Goal: Task Accomplishment & Management: Complete application form

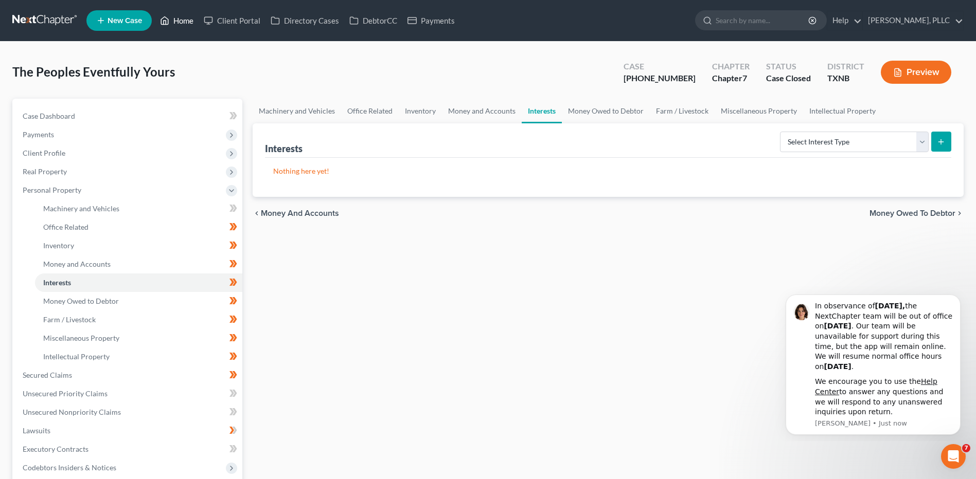
click at [184, 17] on link "Home" at bounding box center [177, 20] width 44 height 19
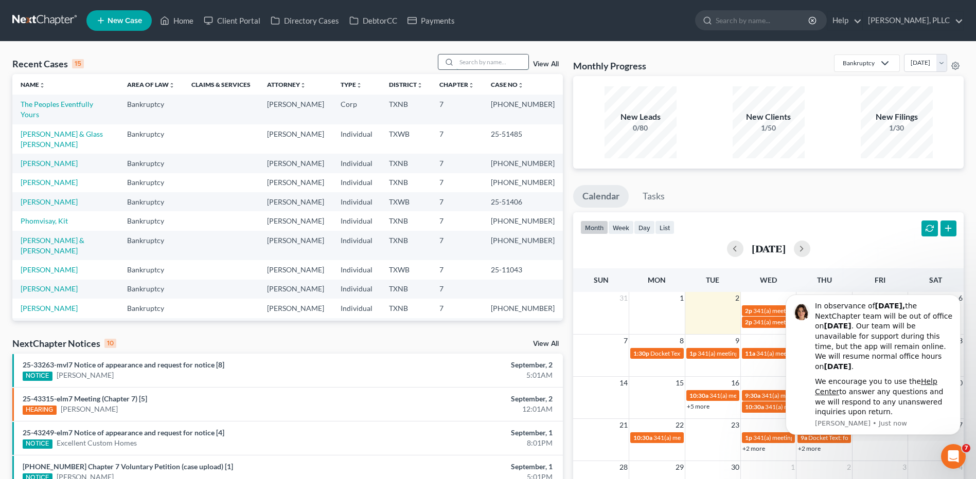
click at [476, 64] on input "search" at bounding box center [492, 62] width 72 height 15
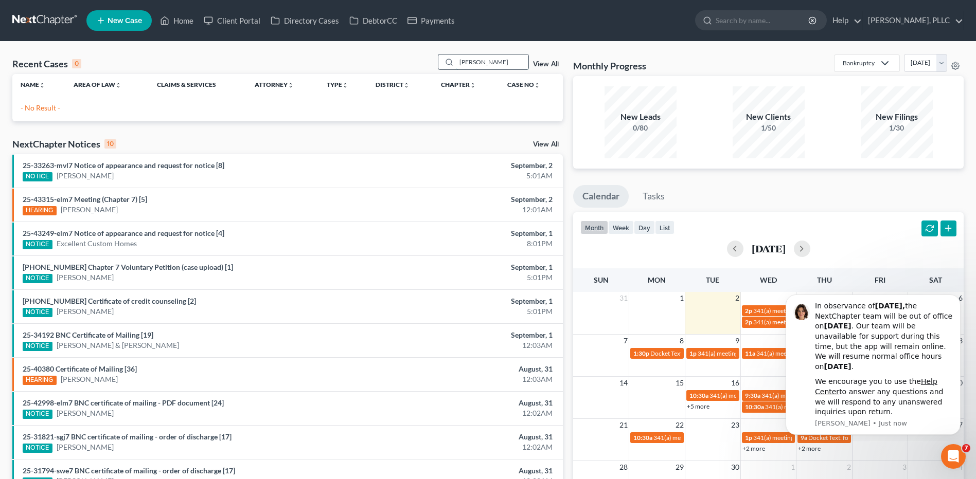
type input "[PERSON_NAME]"
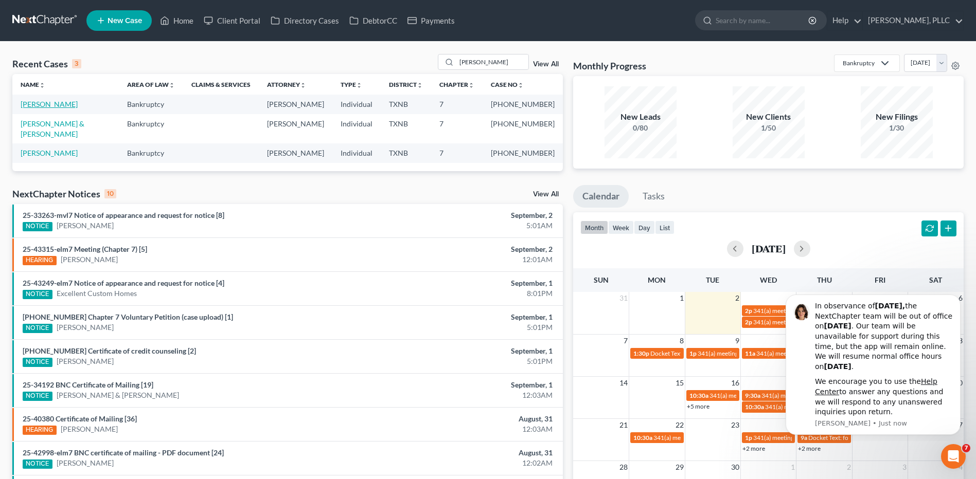
click at [54, 104] on link "[PERSON_NAME]" at bounding box center [49, 104] width 57 height 9
select select "1"
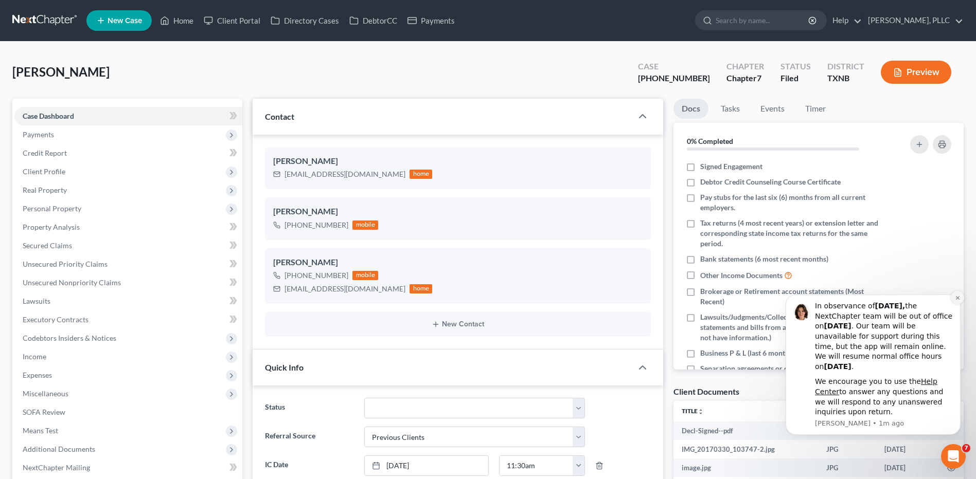
click at [958, 298] on icon "Dismiss notification" at bounding box center [958, 298] width 6 height 6
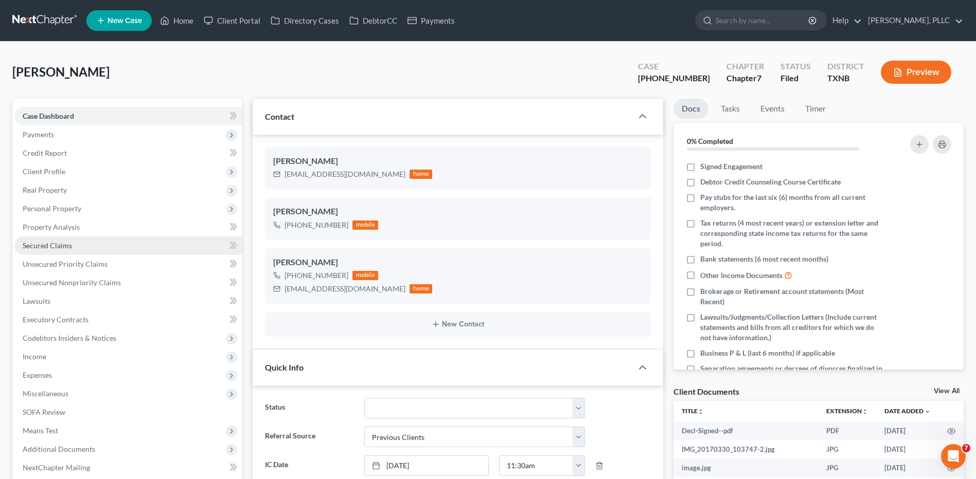
click at [45, 249] on span "Secured Claims" at bounding box center [47, 245] width 49 height 9
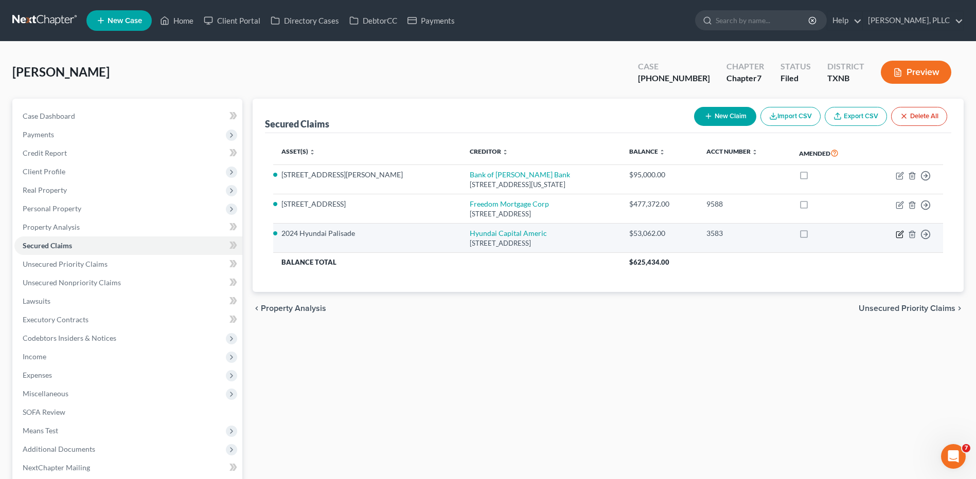
click at [900, 232] on icon "button" at bounding box center [899, 234] width 8 height 8
select select "4"
select select "3"
select select "0"
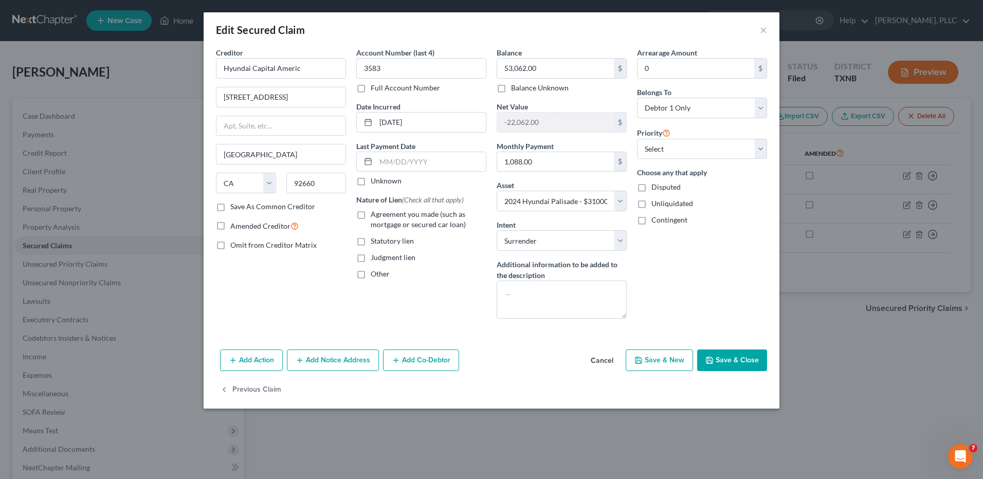
click at [721, 358] on button "Save & Close" at bounding box center [732, 361] width 70 height 22
select select "3"
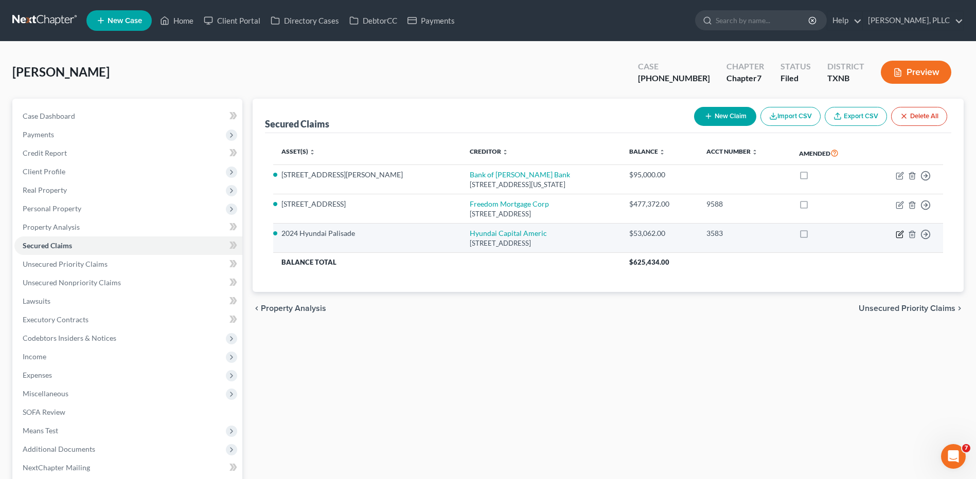
click at [901, 234] on icon "button" at bounding box center [900, 233] width 5 height 5
select select "4"
select select "0"
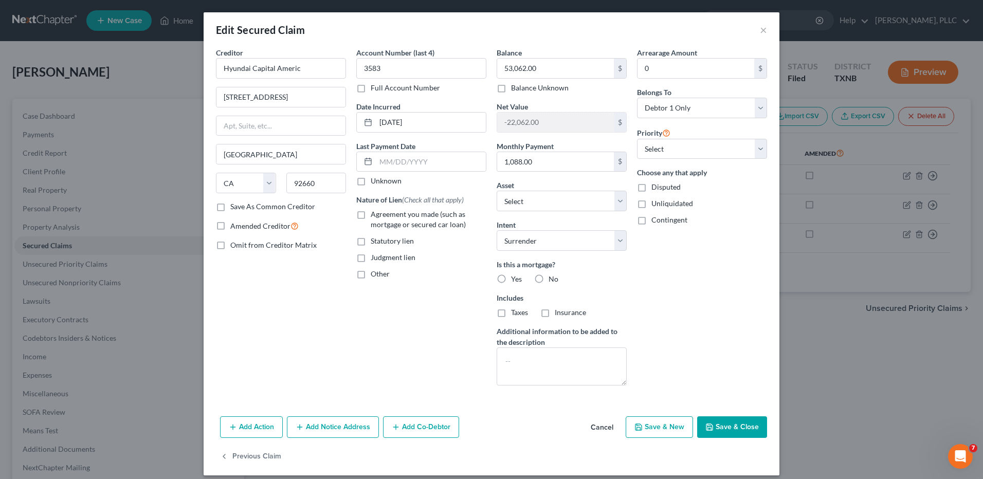
click at [727, 433] on button "Save & Close" at bounding box center [732, 428] width 70 height 22
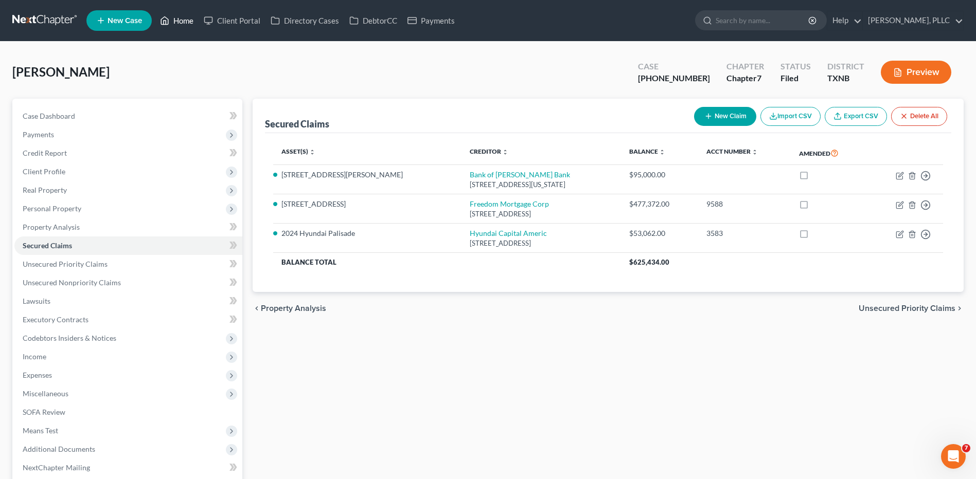
click at [178, 20] on link "Home" at bounding box center [177, 20] width 44 height 19
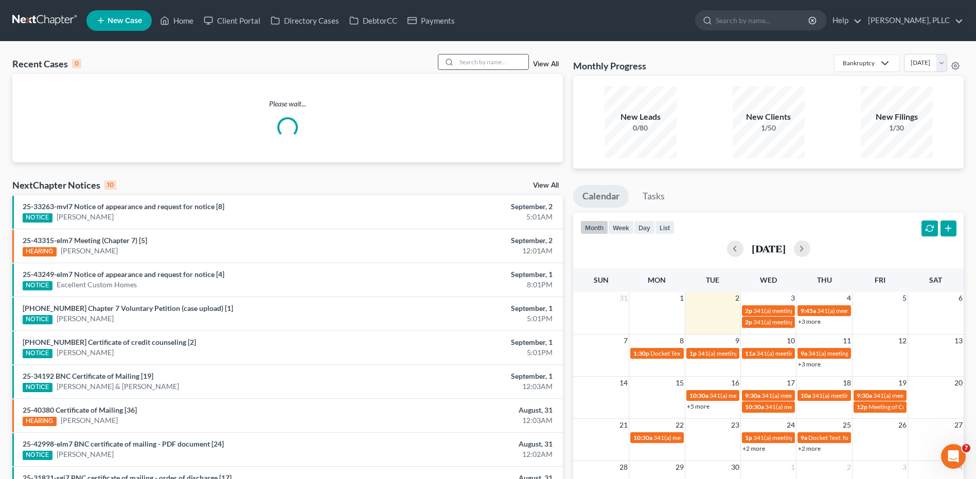
click at [472, 60] on input "search" at bounding box center [492, 62] width 72 height 15
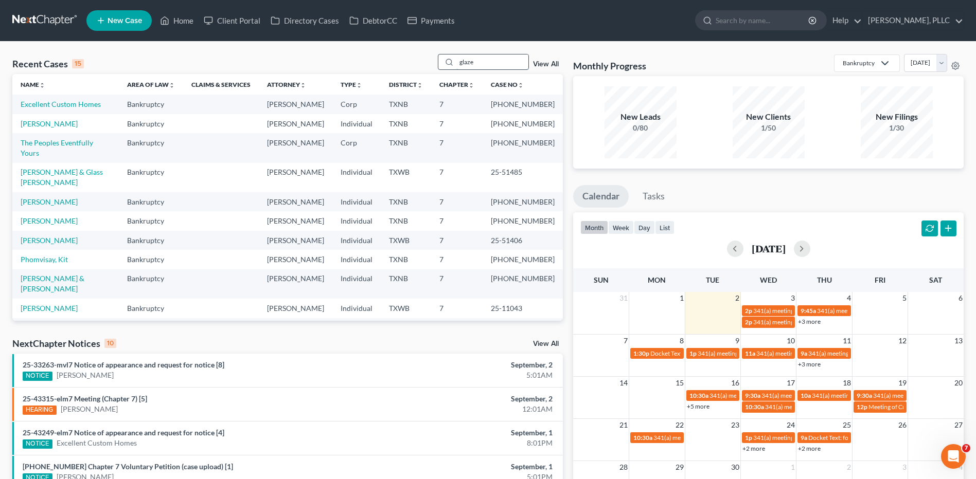
type input "glaze"
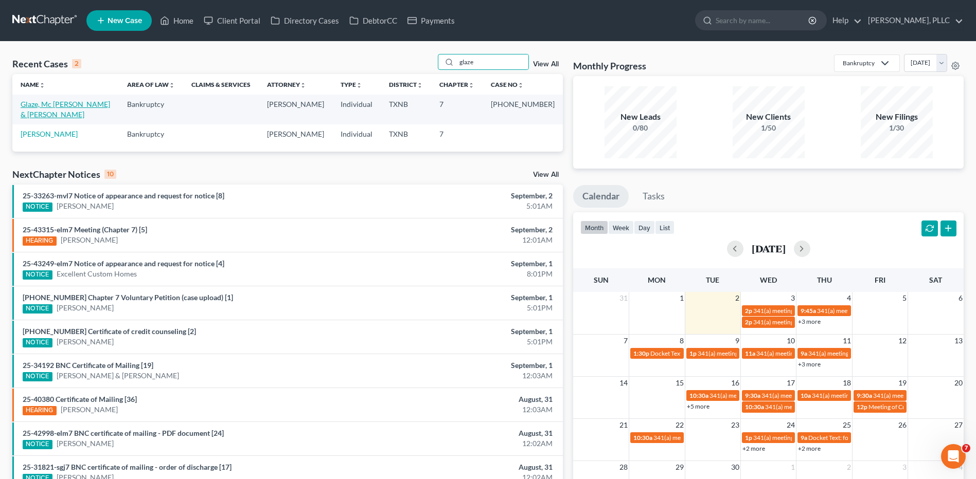
click at [68, 104] on link "Glaze, Mc [PERSON_NAME] & [PERSON_NAME]" at bounding box center [65, 109] width 89 height 19
select select "4"
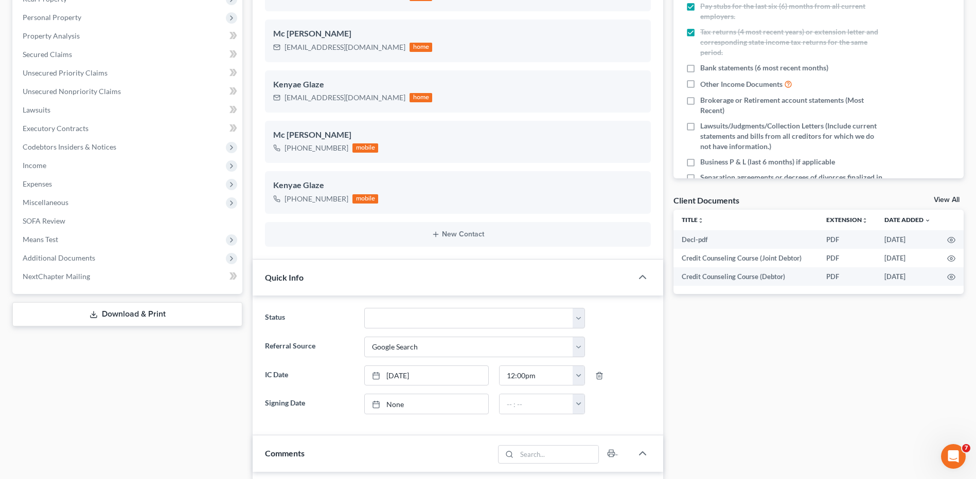
scroll to position [169, 0]
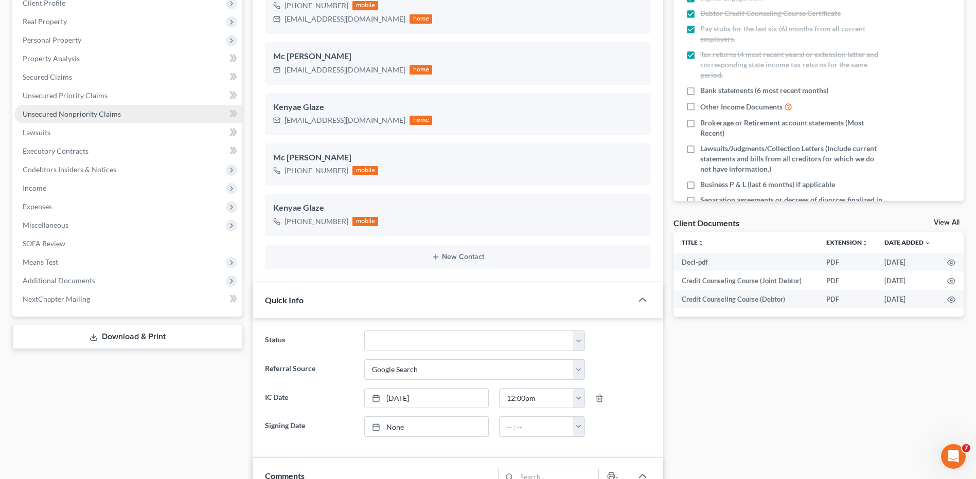
click at [55, 118] on span "Unsecured Nonpriority Claims" at bounding box center [72, 114] width 98 height 9
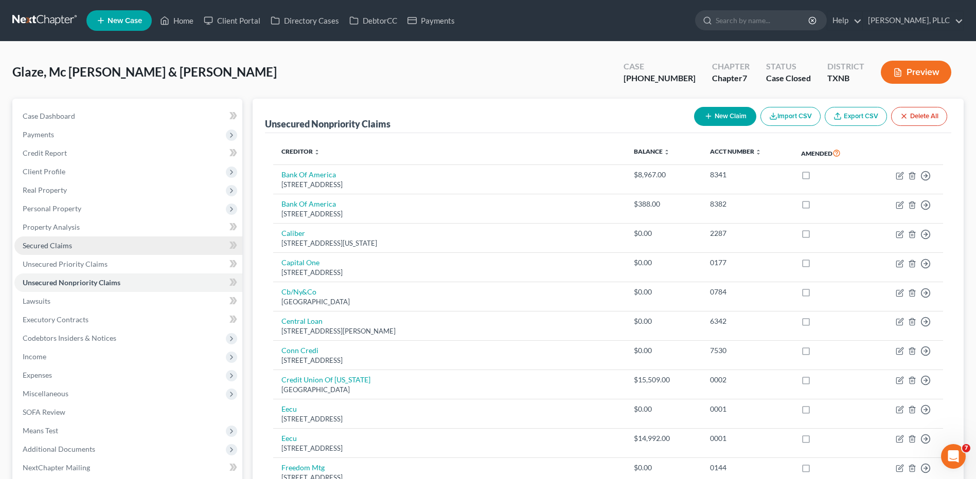
click at [53, 242] on span "Secured Claims" at bounding box center [47, 245] width 49 height 9
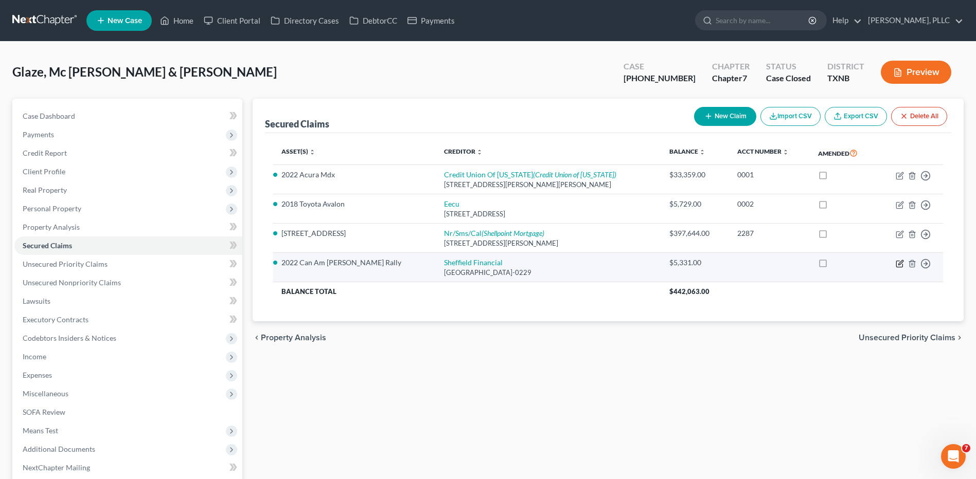
click at [896, 263] on icon "button" at bounding box center [899, 264] width 6 height 6
select select "28"
select select "4"
select select "0"
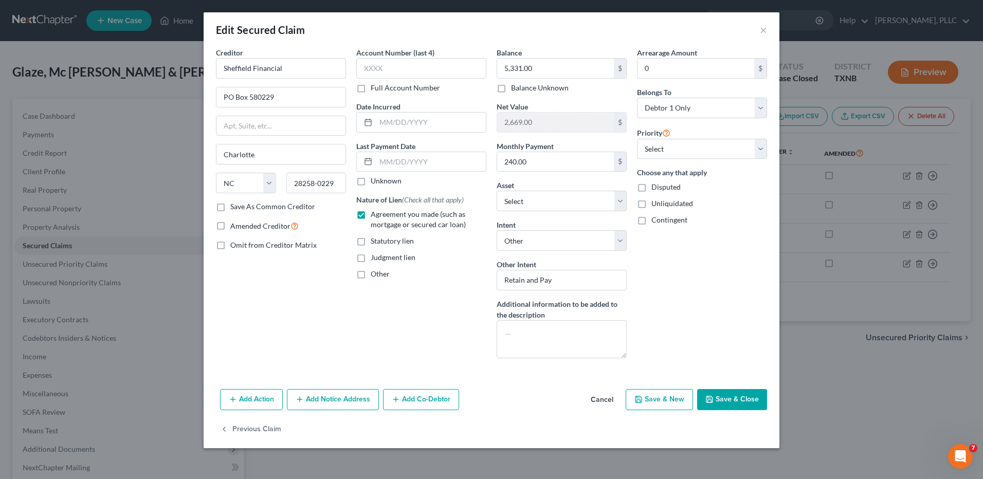
click at [737, 399] on button "Save & Close" at bounding box center [732, 400] width 70 height 22
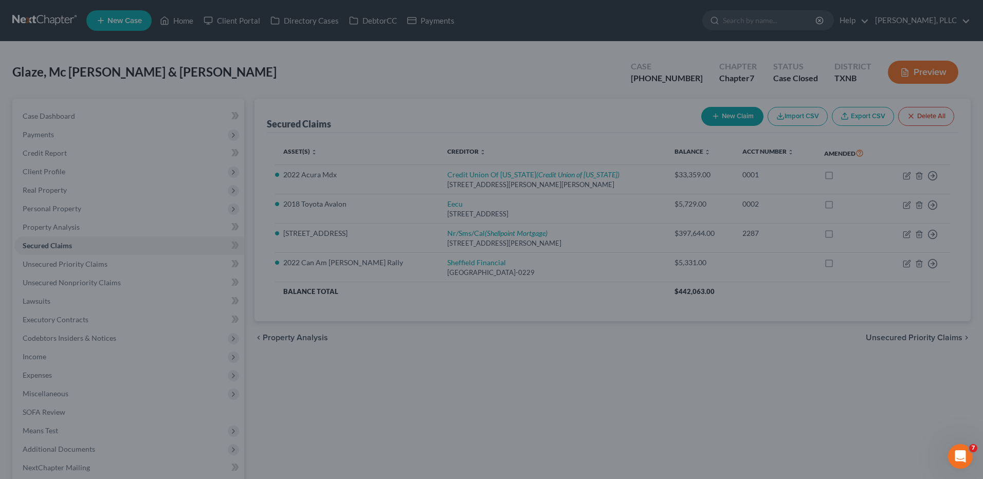
select select "16"
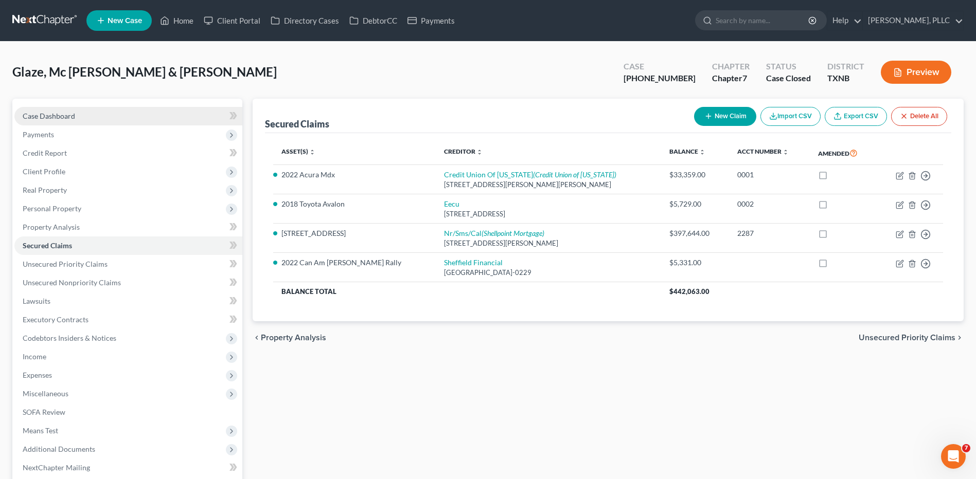
click at [55, 113] on span "Case Dashboard" at bounding box center [49, 116] width 52 height 9
select select "4"
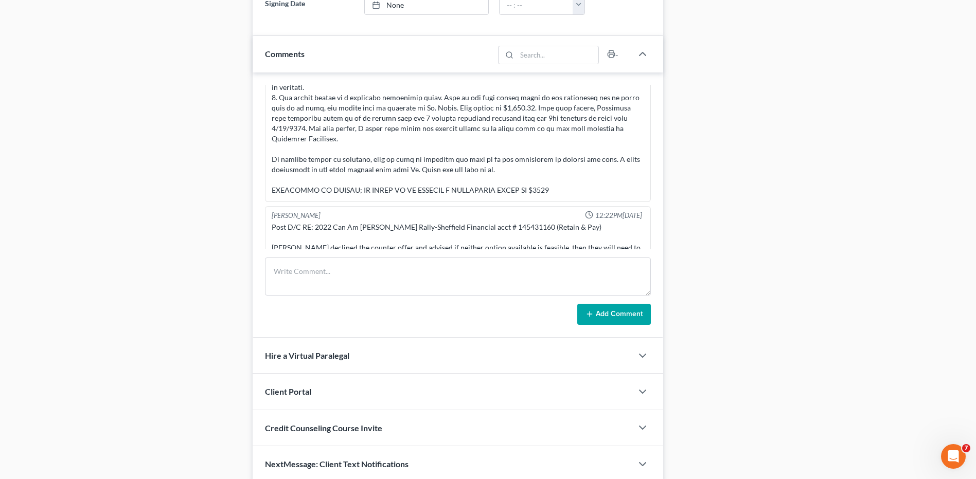
scroll to position [555, 0]
